Goal: Transaction & Acquisition: Purchase product/service

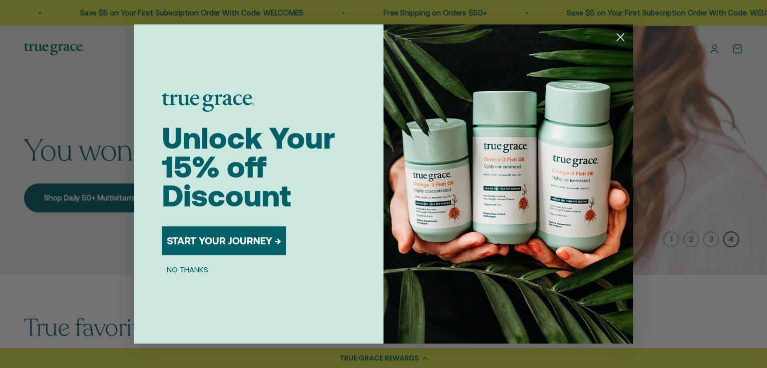
click at [619, 38] on icon "Close dialog" at bounding box center [620, 37] width 7 height 7
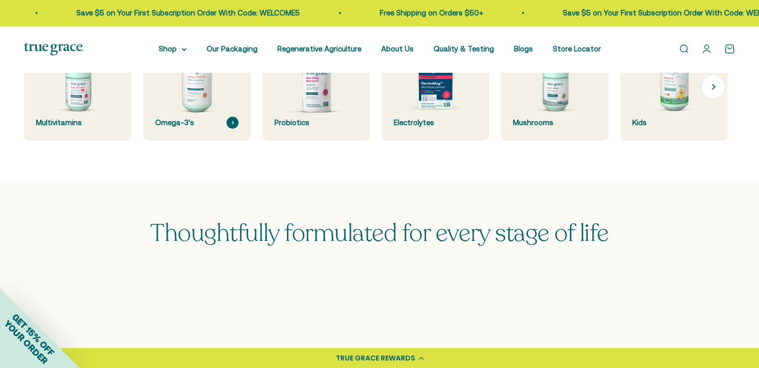
scroll to position [299, 0]
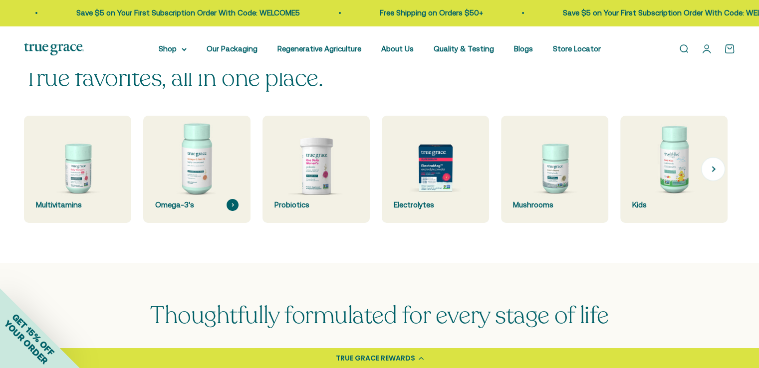
click at [205, 158] on img at bounding box center [197, 169] width 114 height 114
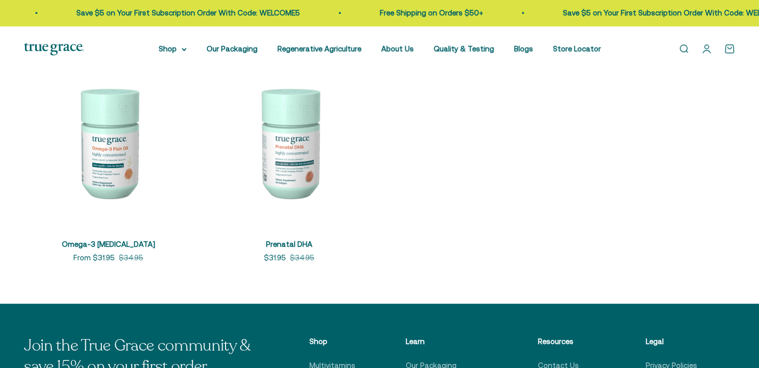
scroll to position [250, 0]
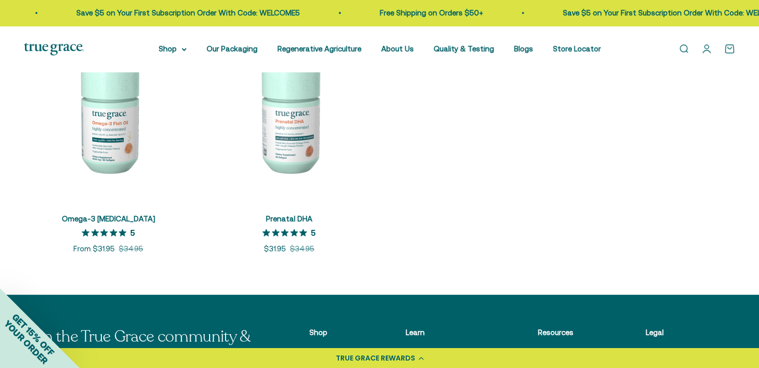
click at [102, 146] on img at bounding box center [108, 116] width 169 height 169
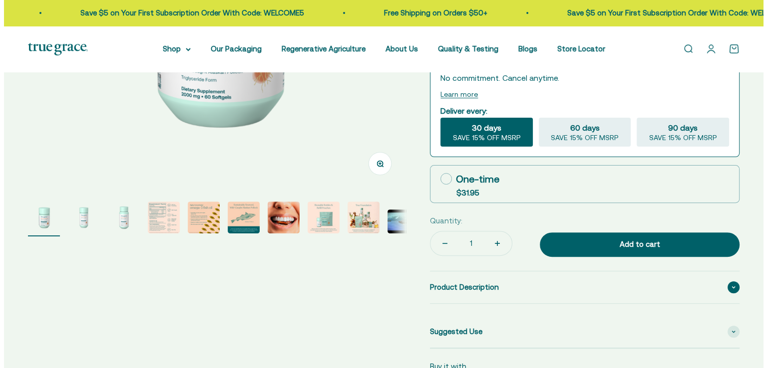
scroll to position [299, 0]
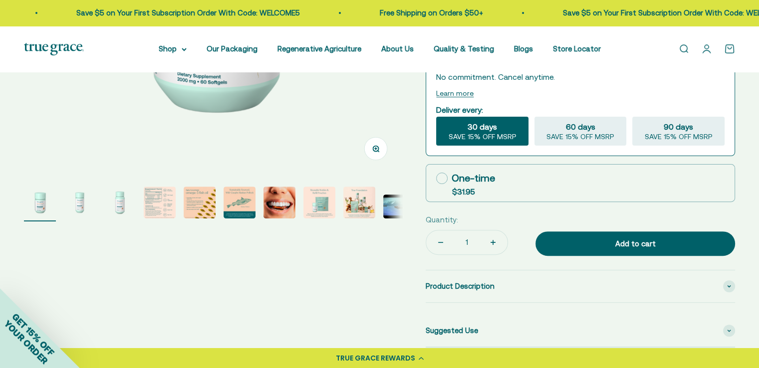
click at [439, 174] on icon at bounding box center [441, 178] width 11 height 11
click at [436, 178] on input "One-time $31.95" at bounding box center [436, 178] width 0 height 0
radio input "true"
select select "3"
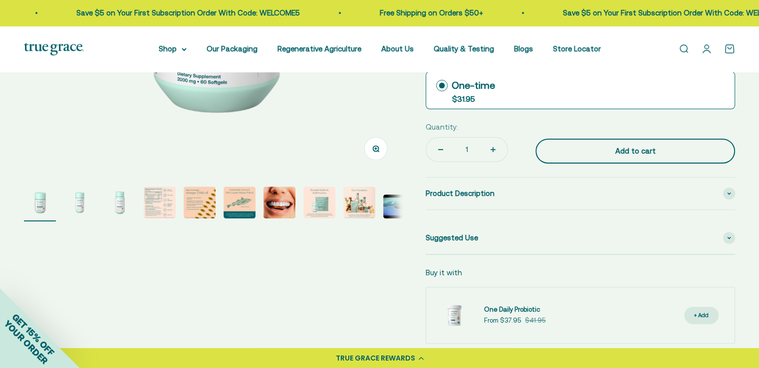
click at [614, 150] on div "Add to cart" at bounding box center [636, 151] width 160 height 12
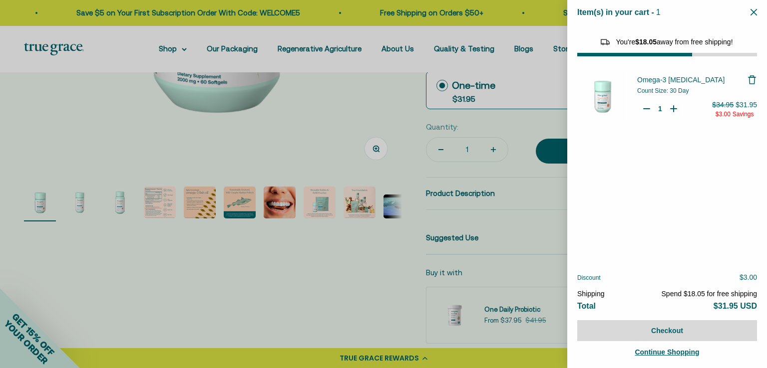
select select "44878154563798"
select select "44882806636758"
